Goal: Find specific page/section: Find specific page/section

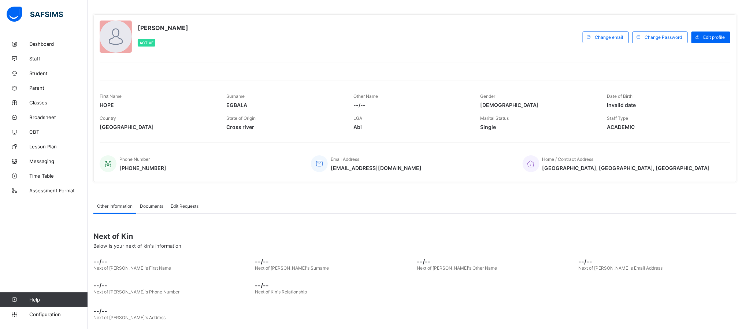
scroll to position [37, 0]
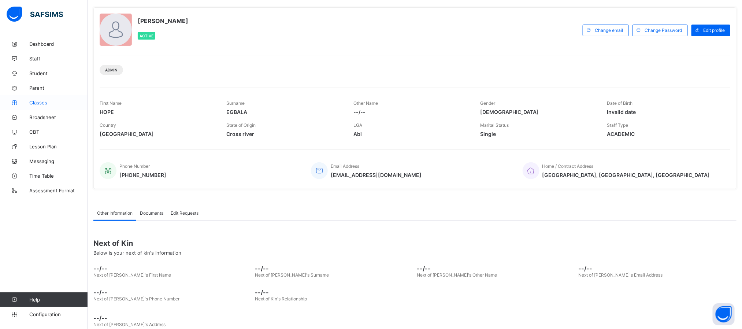
click at [40, 102] on span "Classes" at bounding box center [58, 103] width 59 height 6
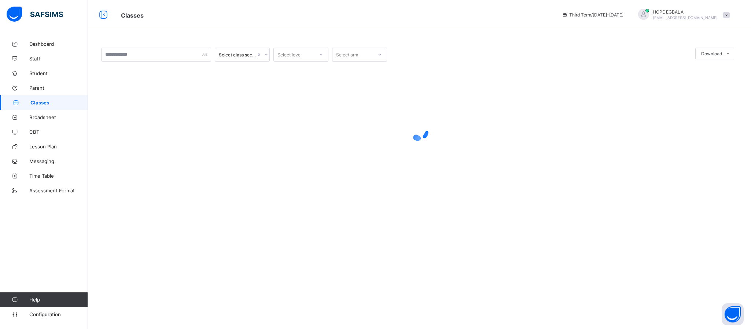
click at [38, 103] on span "Classes" at bounding box center [59, 103] width 58 height 6
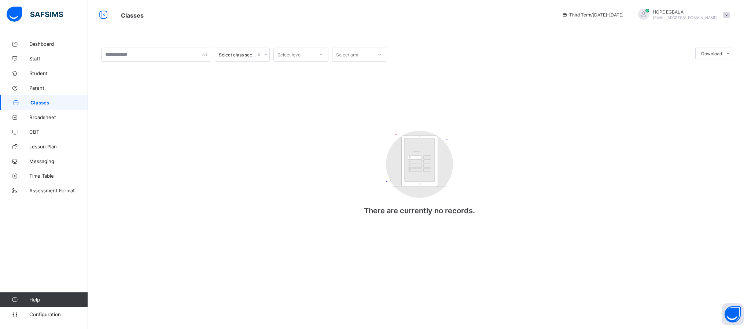
click at [30, 104] on icon at bounding box center [15, 102] width 29 height 5
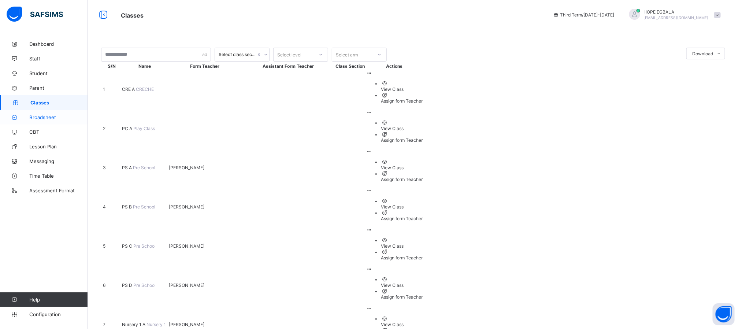
click at [45, 117] on span "Broadsheet" at bounding box center [58, 117] width 59 height 6
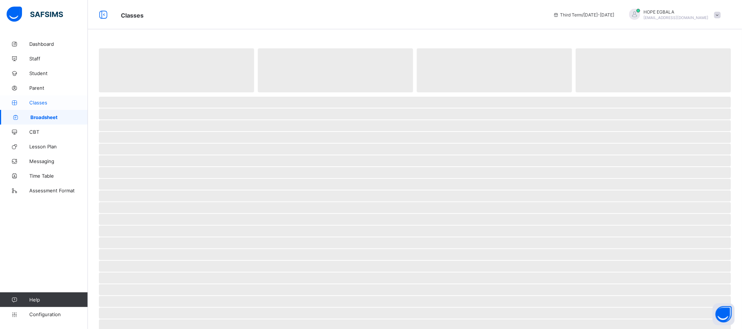
click at [40, 103] on span "Classes" at bounding box center [58, 103] width 59 height 6
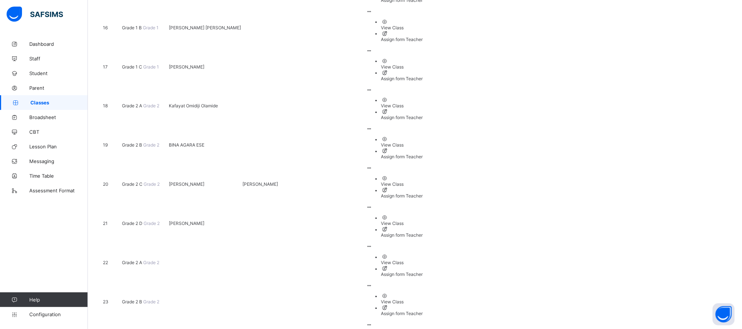
scroll to position [654, 0]
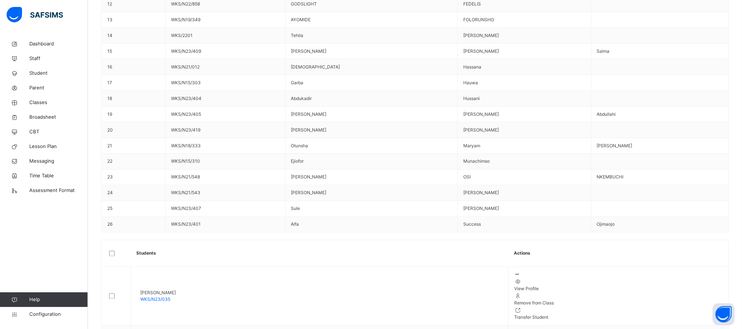
scroll to position [595, 0]
